Goal: Information Seeking & Learning: Find specific fact

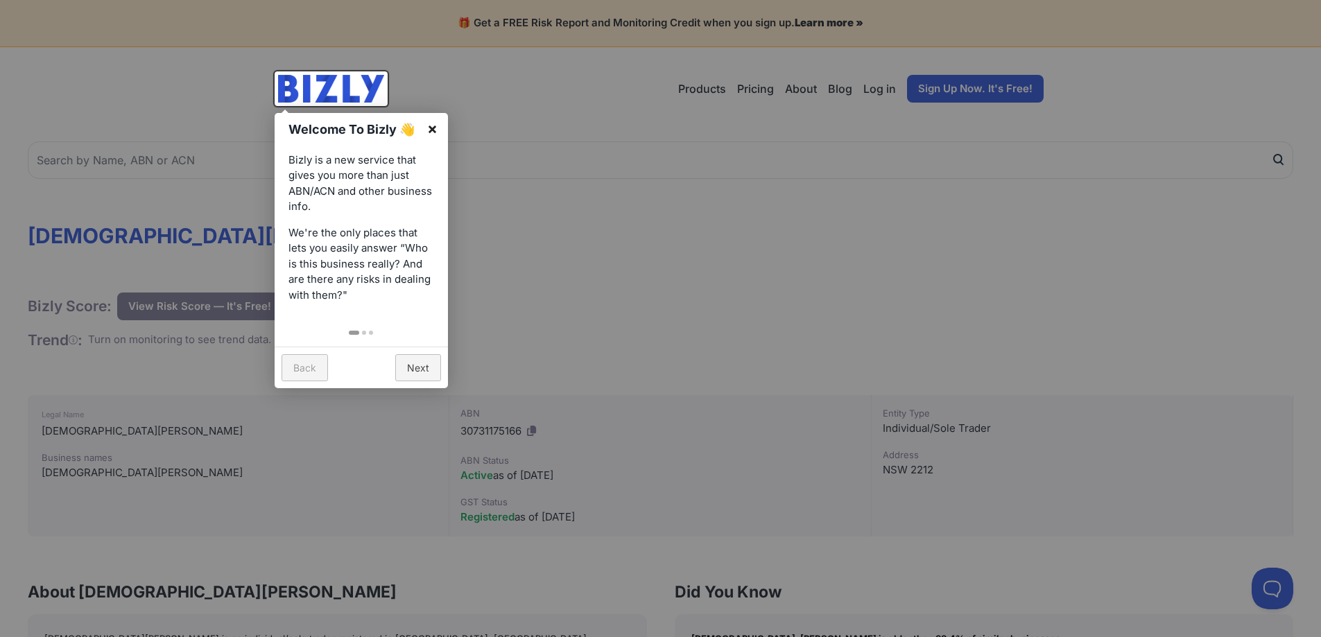
click at [435, 127] on link "×" at bounding box center [432, 128] width 31 height 31
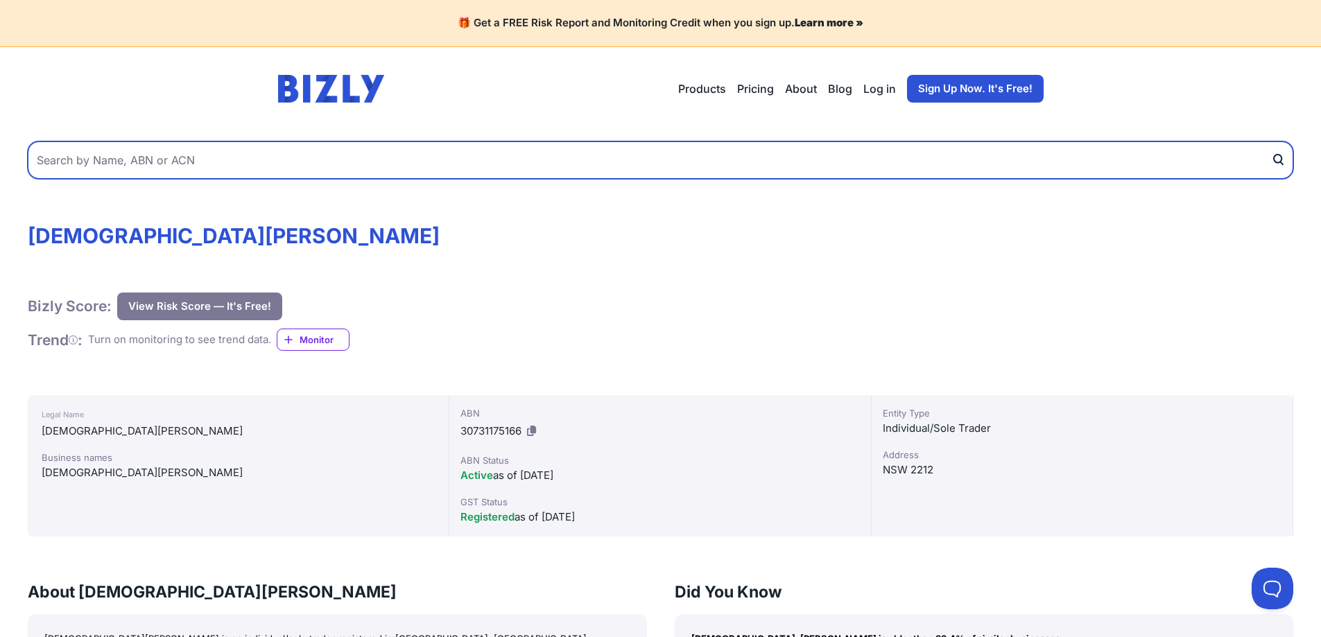
click at [289, 157] on input "text" at bounding box center [660, 159] width 1265 height 37
type input "maid up cleaning services"
click at [1271, 141] on button "submit" at bounding box center [1282, 159] width 22 height 37
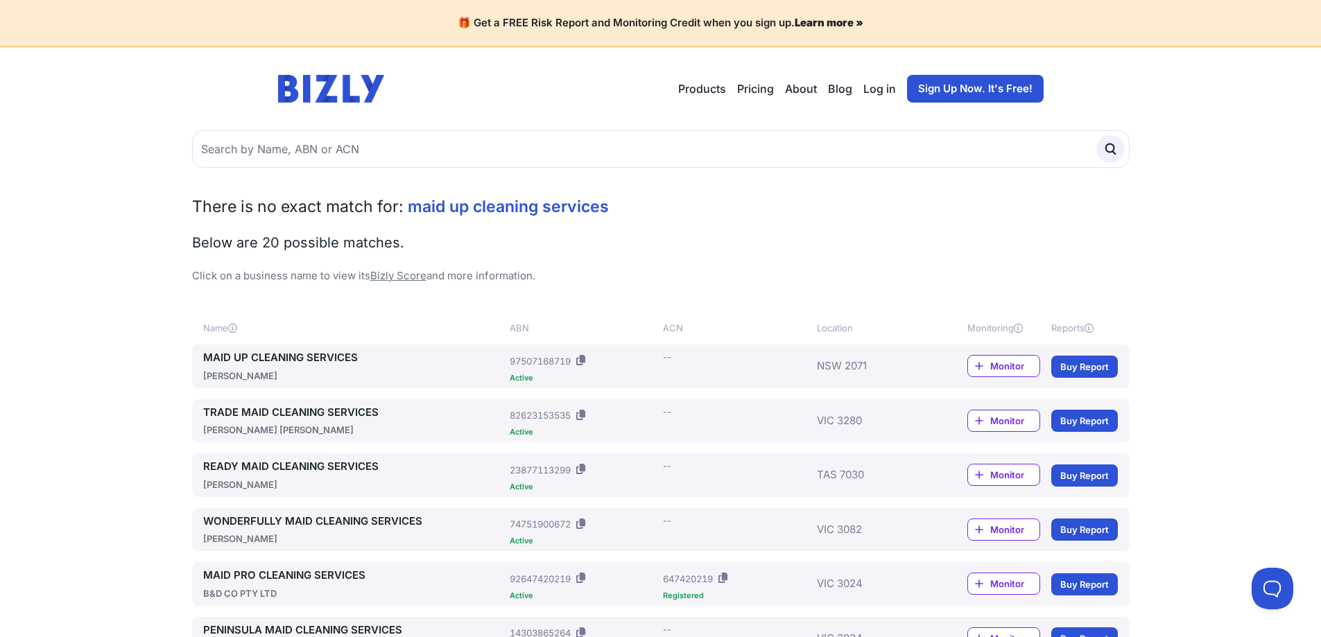
click at [271, 355] on link "MAID UP CLEANING SERVICES" at bounding box center [354, 358] width 302 height 16
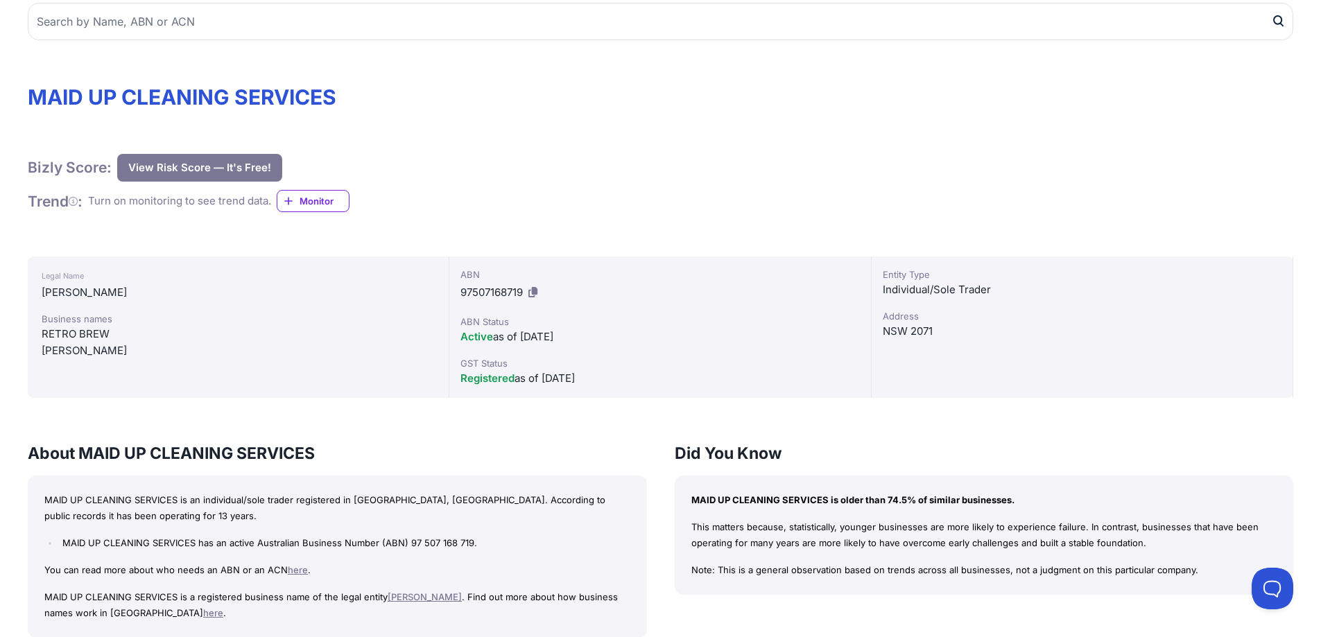
scroll to position [277, 0]
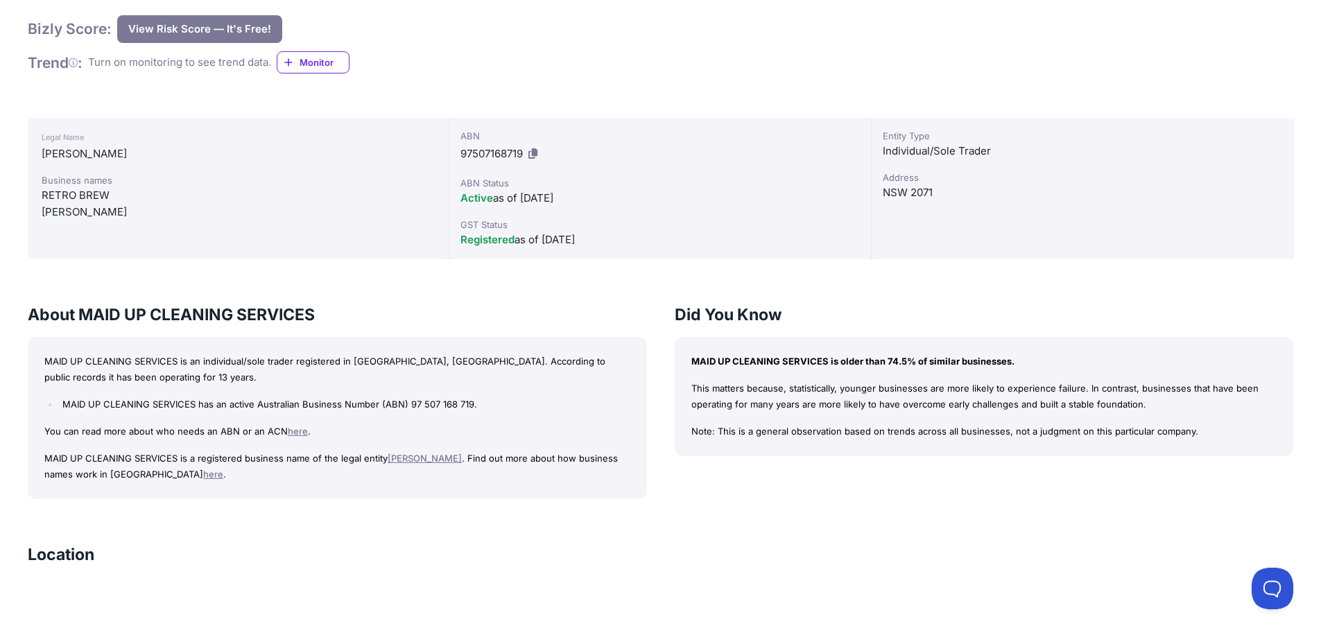
drag, startPoint x: 493, startPoint y: 458, endPoint x: 385, endPoint y: 462, distance: 108.3
click at [385, 462] on p "MAID UP CLEANING SERVICES is a registered business name of the legal entity [PE…" at bounding box center [337, 467] width 586 height 32
copy link "[PERSON_NAME]"
